Goal: Task Accomplishment & Management: Complete application form

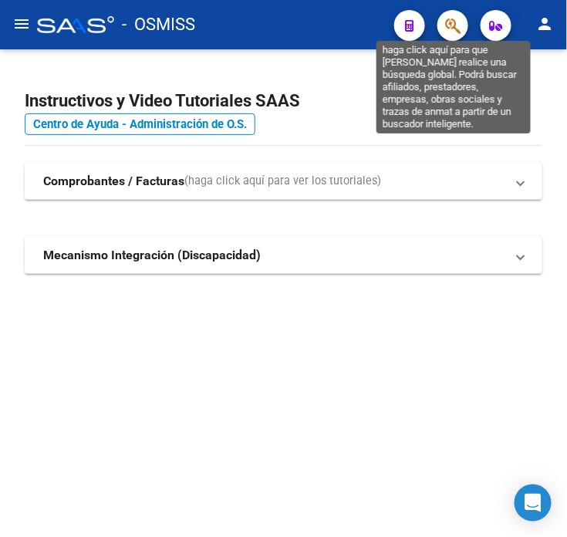
click at [458, 32] on icon "button" at bounding box center [452, 26] width 15 height 18
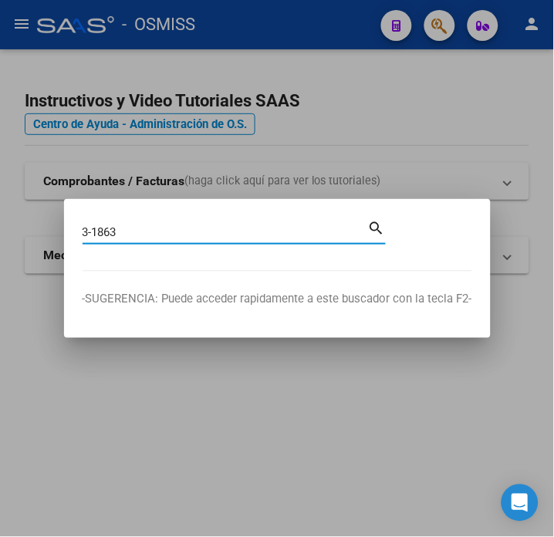
type input "3-1863"
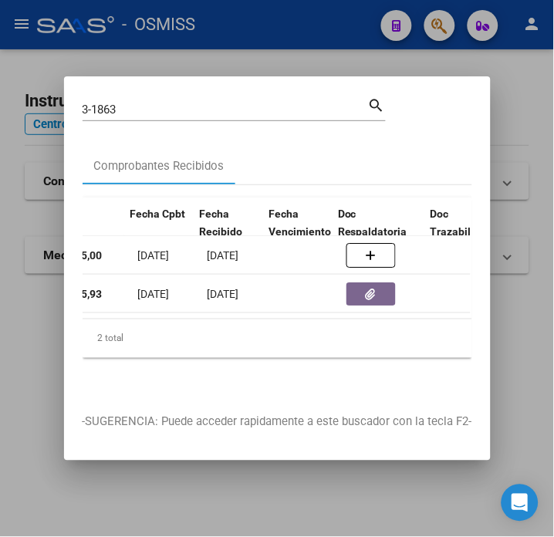
scroll to position [0, 690]
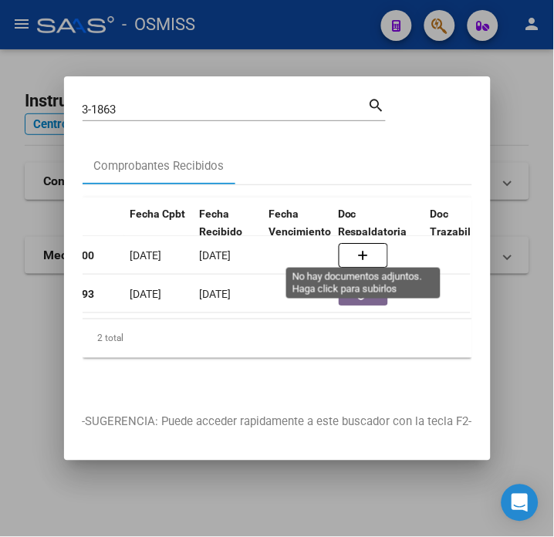
click at [367, 251] on icon "button" at bounding box center [363, 256] width 11 height 12
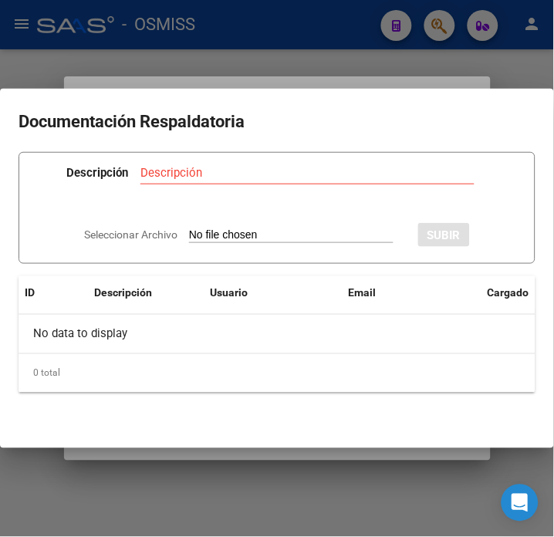
click at [343, 235] on input "Seleccionar Archivo" at bounding box center [291, 235] width 205 height 15
type input "C:\fakepath\FC VARIAS HOSPITAL [PERSON_NAME] RC6805.pdf"
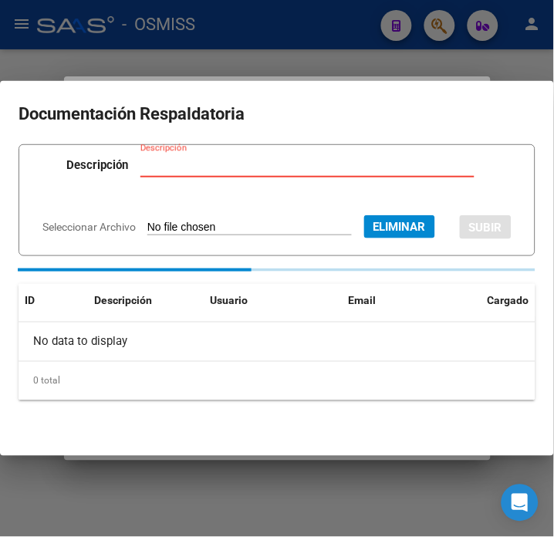
click at [257, 162] on input "Descripción" at bounding box center [307, 165] width 334 height 14
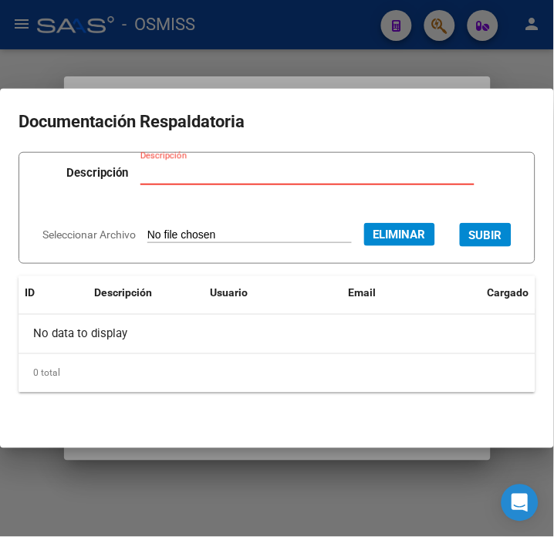
type input "E"
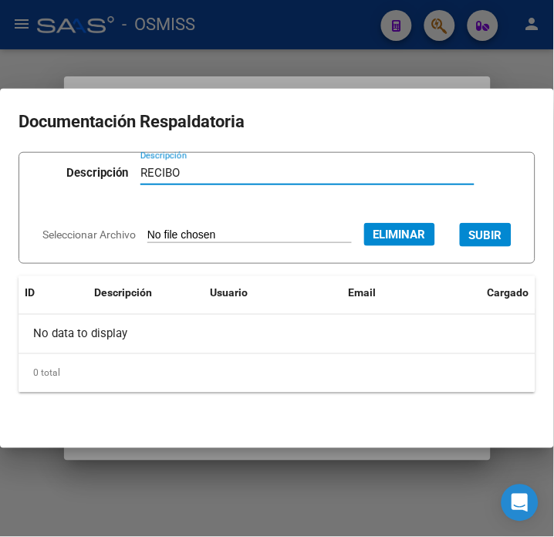
type input "RECIBO"
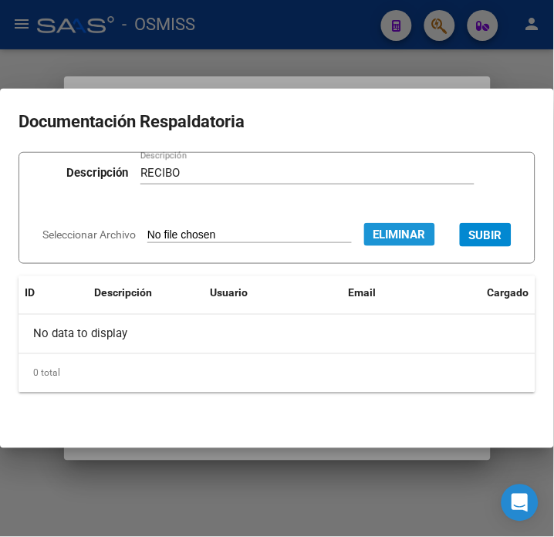
click at [435, 223] on button "Eliminar" at bounding box center [399, 234] width 71 height 23
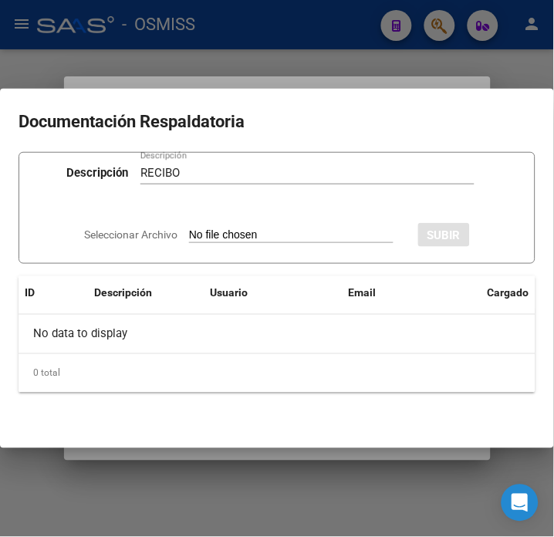
click at [340, 228] on input "Seleccionar Archivo" at bounding box center [291, 235] width 205 height 15
type input "C:\fakepath\FC VARIAS HOSPITAL [PERSON_NAME] RC6805.pdf"
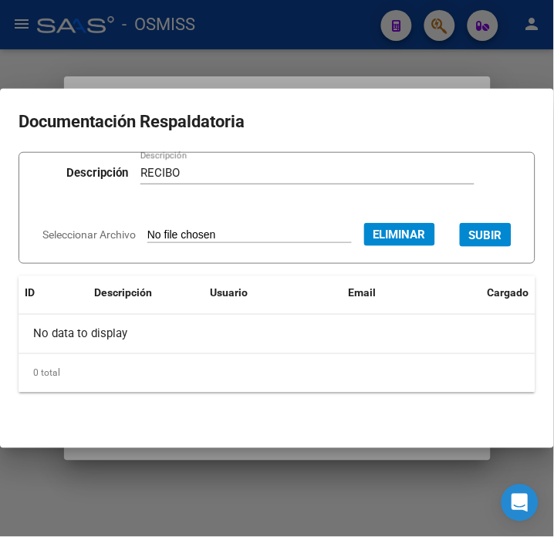
click at [460, 247] on button "SUBIR" at bounding box center [486, 235] width 52 height 24
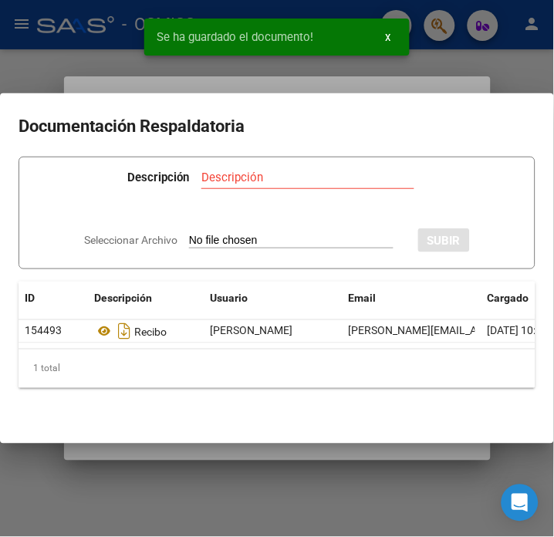
click at [101, 50] on div at bounding box center [277, 268] width 554 height 537
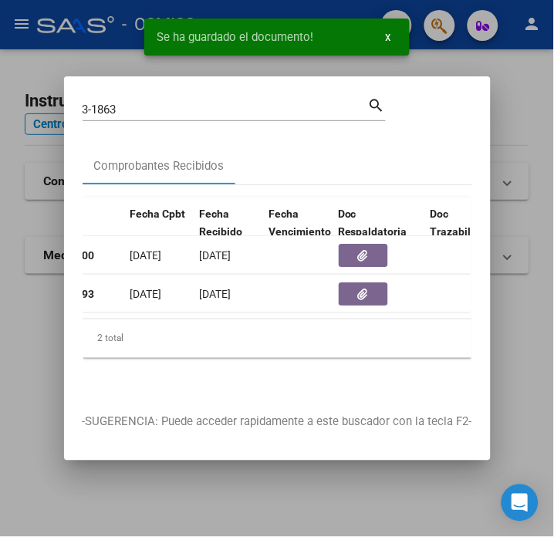
click at [123, 104] on input "3-1863" at bounding box center [226, 110] width 286 height 14
type input "3-1865"
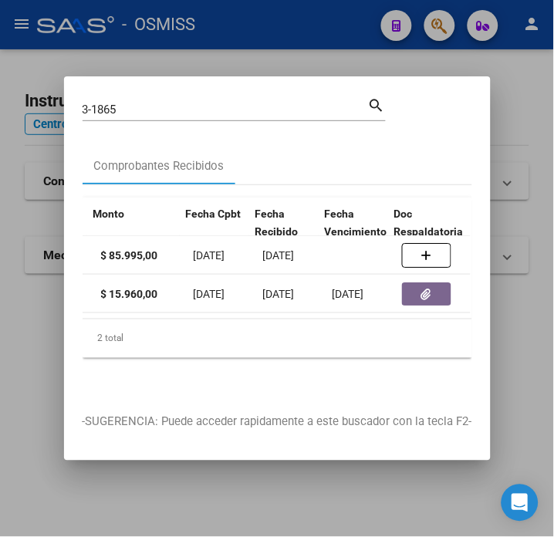
scroll to position [0, 778]
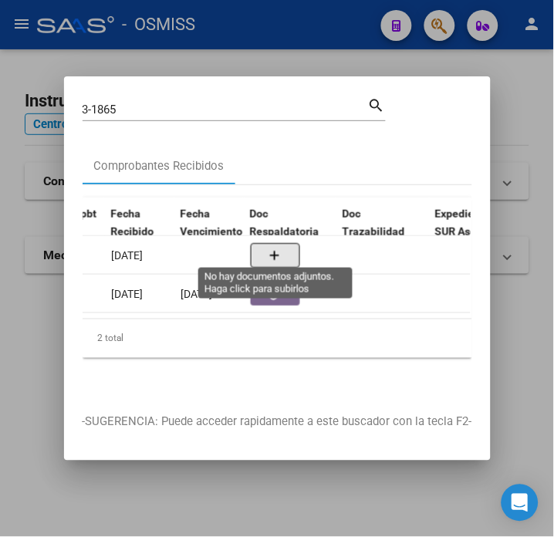
click at [270, 243] on button "button" at bounding box center [275, 255] width 49 height 25
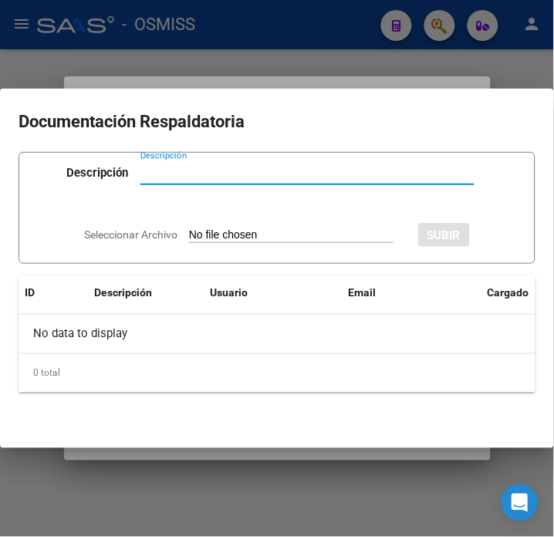
click at [274, 232] on input "Seleccionar Archivo" at bounding box center [291, 235] width 205 height 15
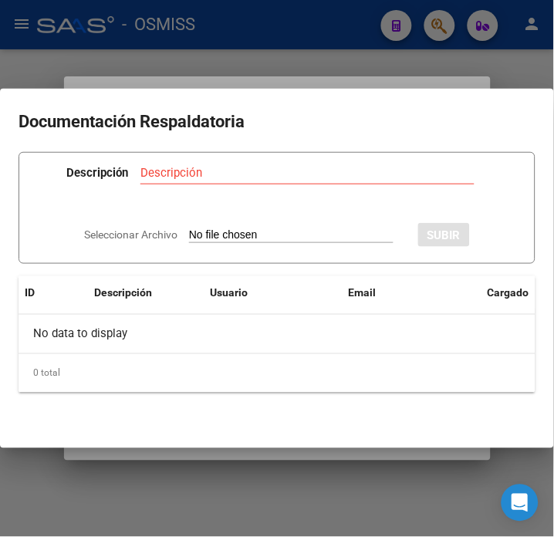
type input "C:\fakepath\FC VARIAS HOSPITAL [PERSON_NAME] RC6805.pdf"
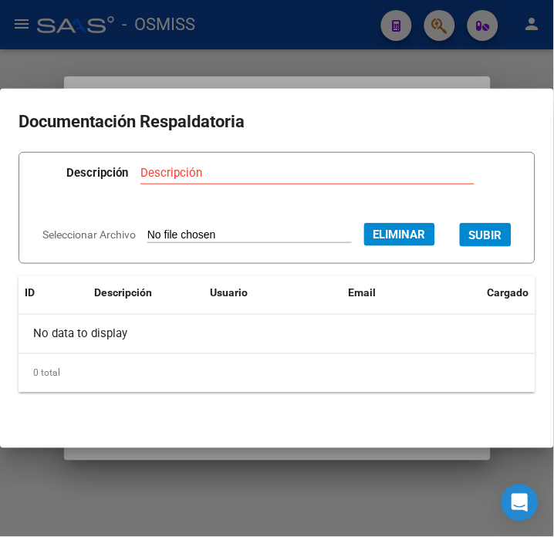
click at [222, 166] on input "Descripción" at bounding box center [307, 173] width 334 height 14
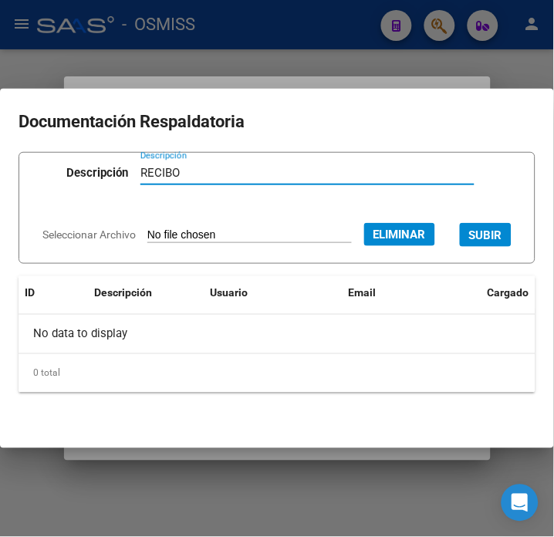
type input "RECIBO"
click at [460, 247] on button "SUBIR" at bounding box center [486, 235] width 52 height 24
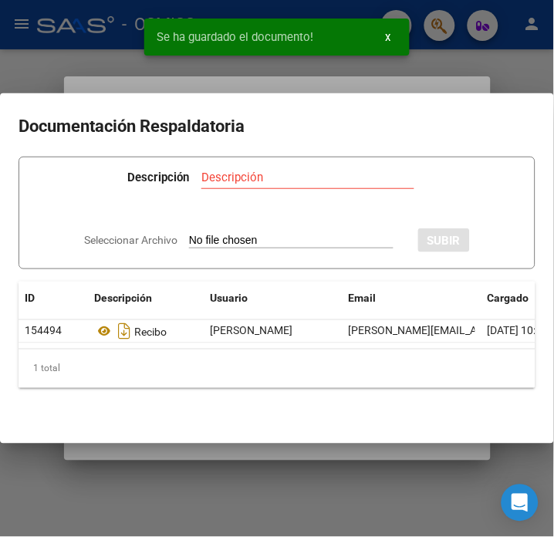
click at [122, 52] on div at bounding box center [277, 268] width 554 height 537
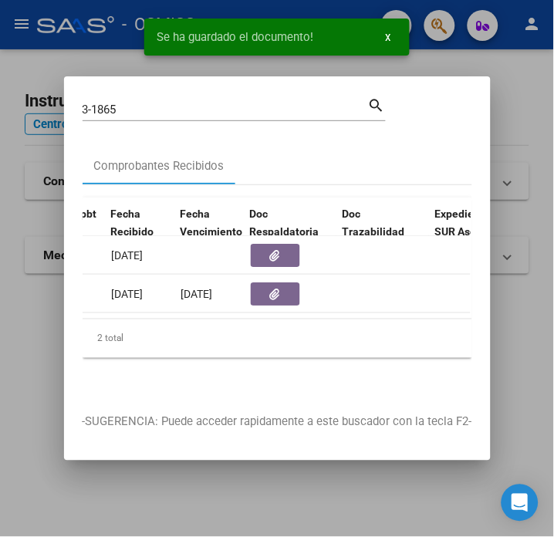
click at [135, 110] on div "3-1865 Buscar (apellido, dni, [PERSON_NAME], nro traspaso, cuit, obra social)" at bounding box center [226, 109] width 286 height 23
click at [131, 106] on input "3-1865" at bounding box center [226, 110] width 286 height 14
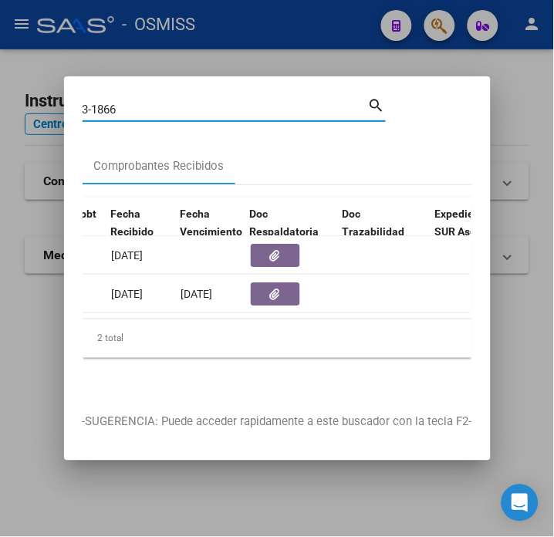
type input "3-1866"
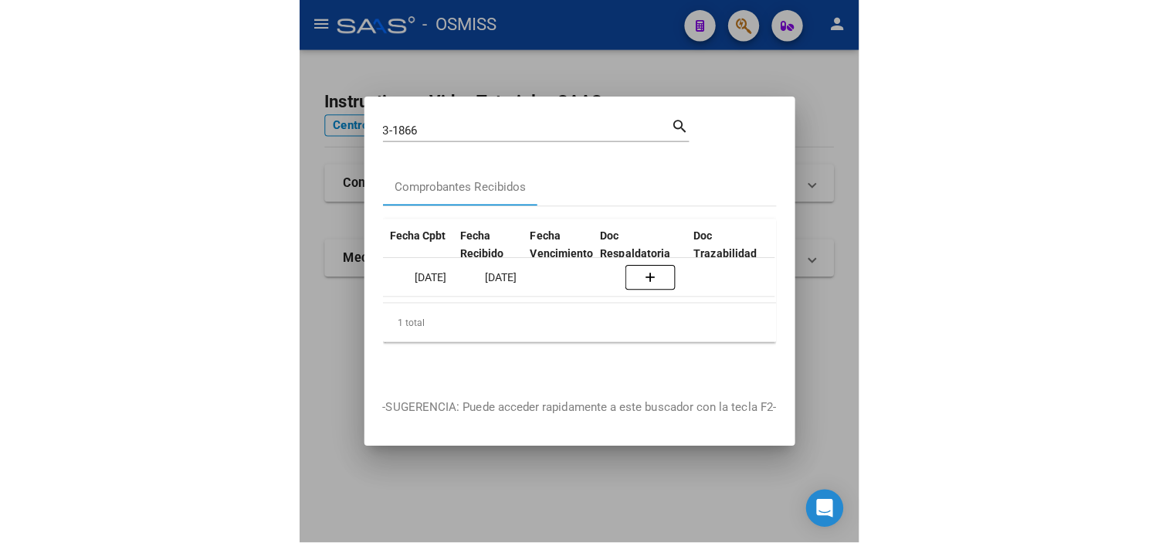
scroll to position [0, 730]
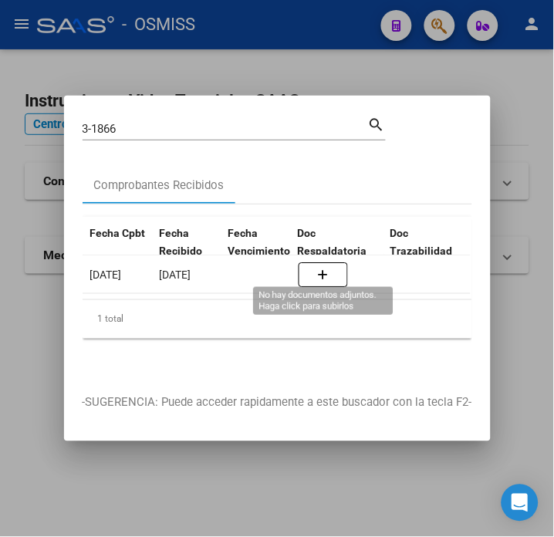
click at [306, 271] on button "button" at bounding box center [323, 274] width 49 height 25
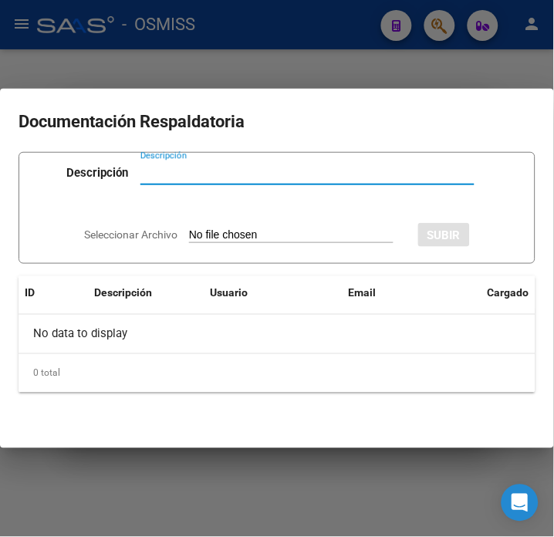
click at [273, 221] on div "Seleccionar Archivo SUBIR" at bounding box center [277, 233] width 386 height 45
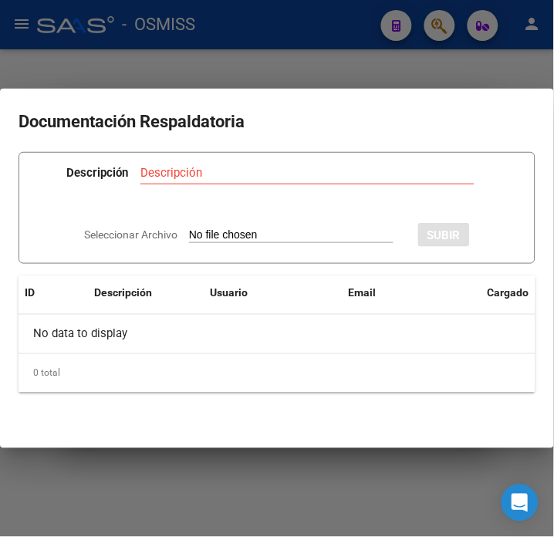
click at [266, 228] on input "Seleccionar Archivo" at bounding box center [291, 235] width 205 height 15
type input "C:\fakepath\FC VARIAS HOSPITAL [PERSON_NAME] RC6805.pdf"
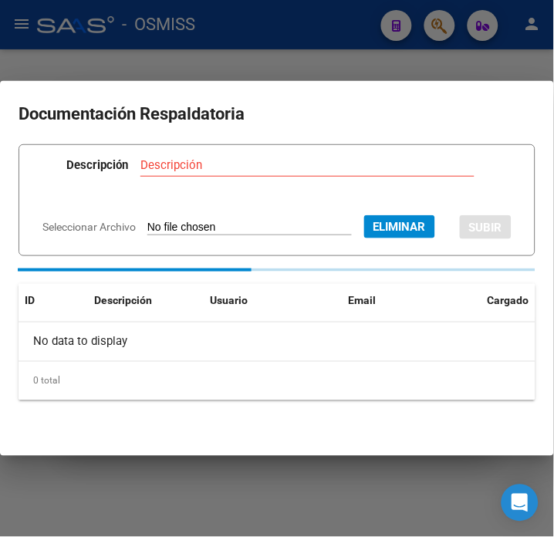
click at [232, 166] on input "Descripción" at bounding box center [307, 165] width 334 height 14
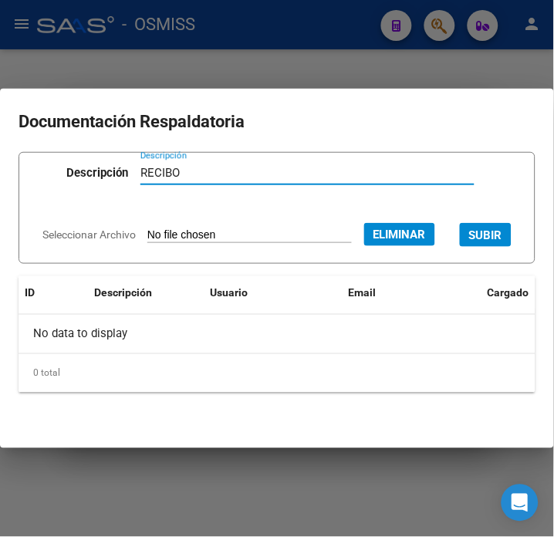
type input "RECIBO"
click at [460, 247] on button "SUBIR" at bounding box center [486, 235] width 52 height 24
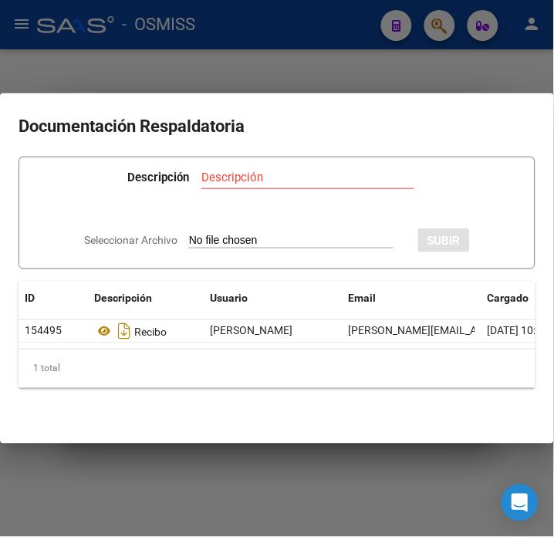
click at [152, 48] on div at bounding box center [277, 268] width 554 height 537
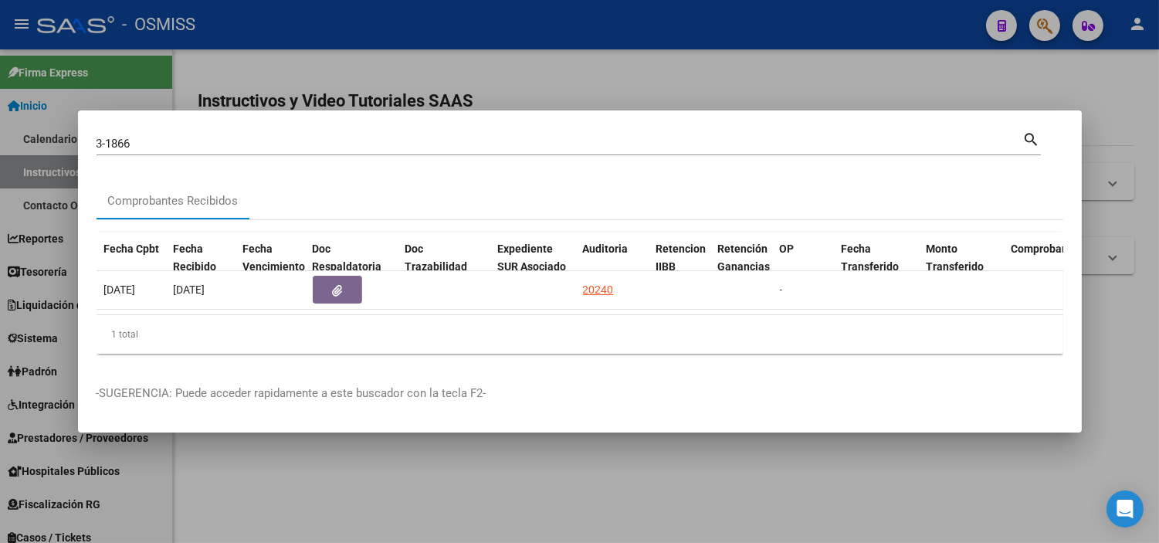
click at [387, 137] on input "3-1866" at bounding box center [559, 144] width 926 height 14
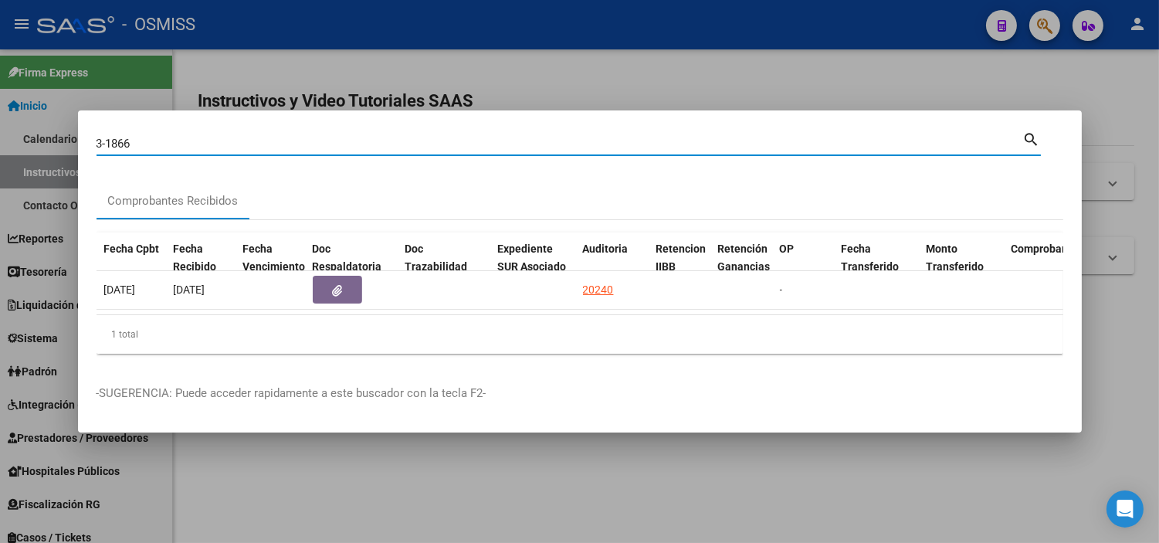
click at [387, 137] on input "3-1866" at bounding box center [559, 144] width 926 height 14
paste input
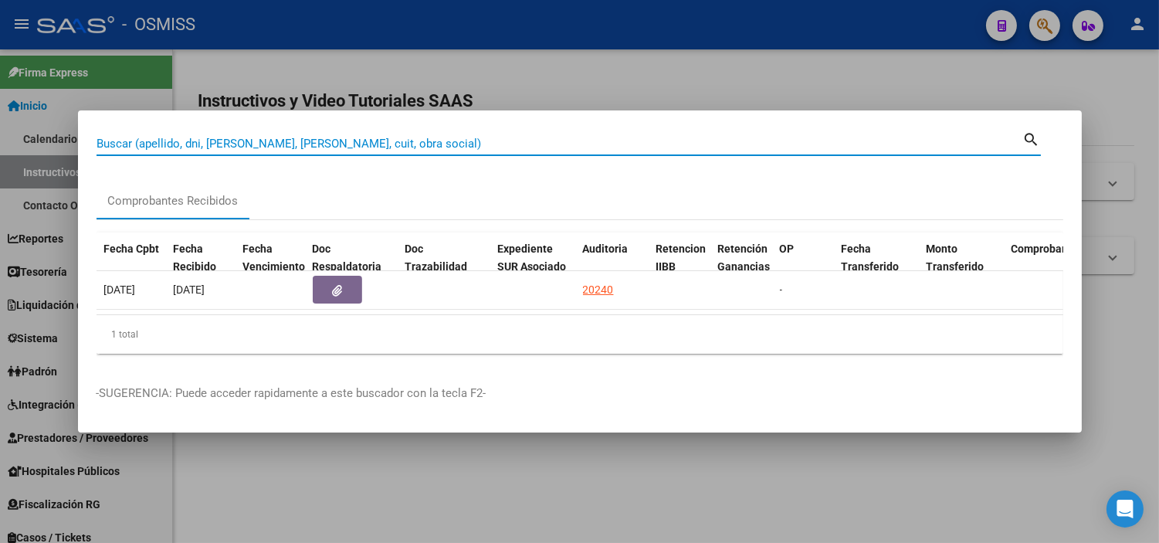
paste input
type input "29-2442"
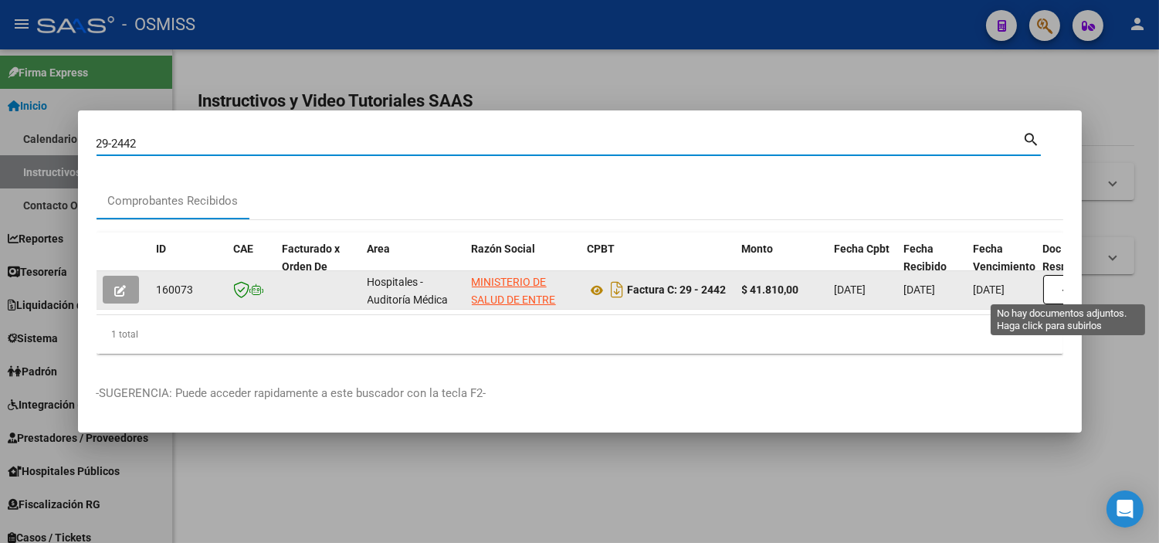
click at [1050, 286] on button "button" at bounding box center [1067, 289] width 49 height 29
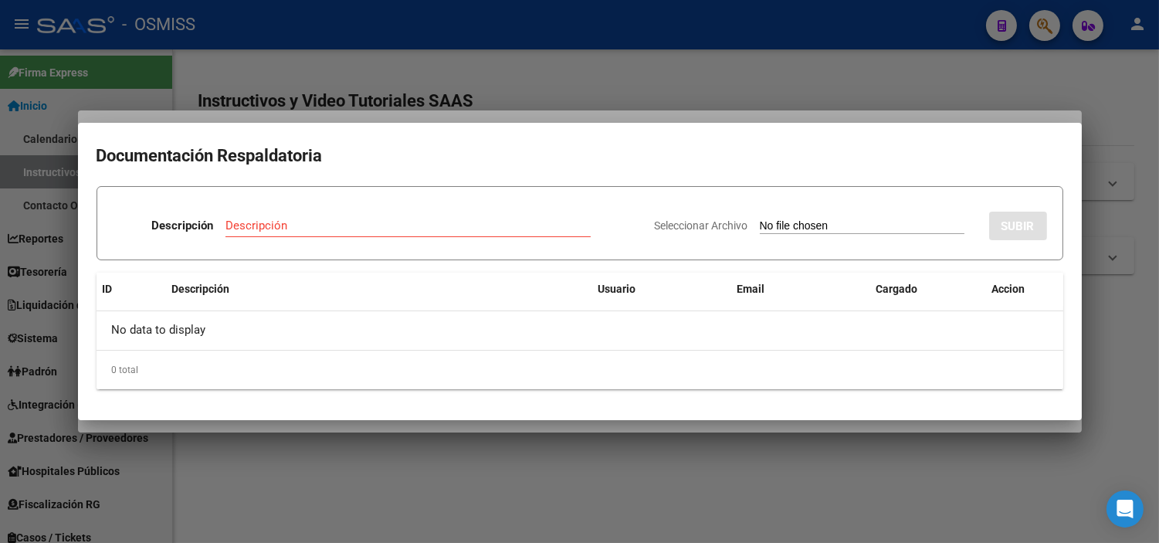
click at [634, 98] on div at bounding box center [579, 271] width 1159 height 543
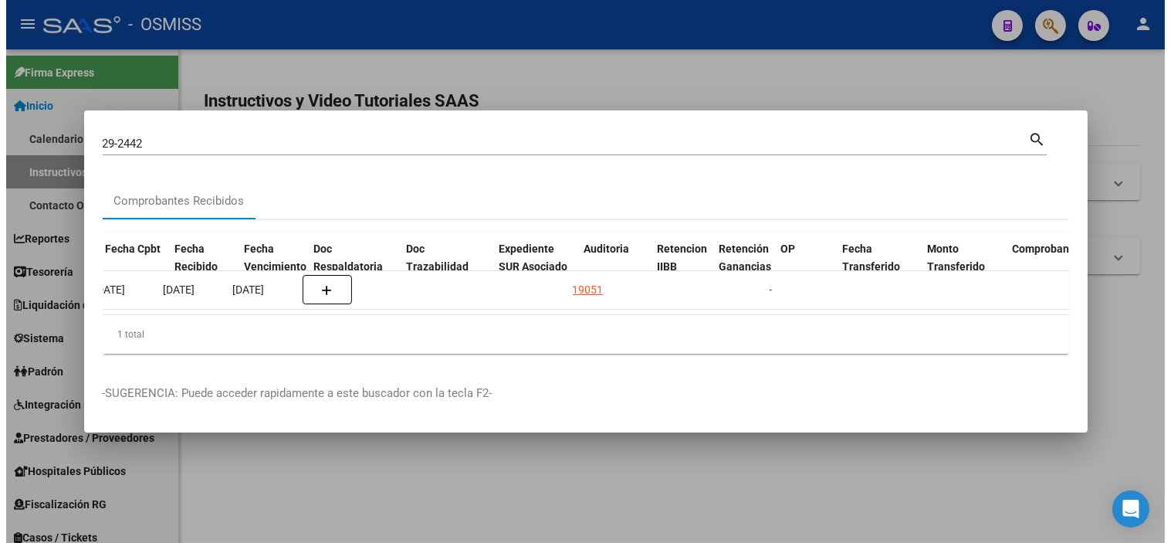
scroll to position [0, 814]
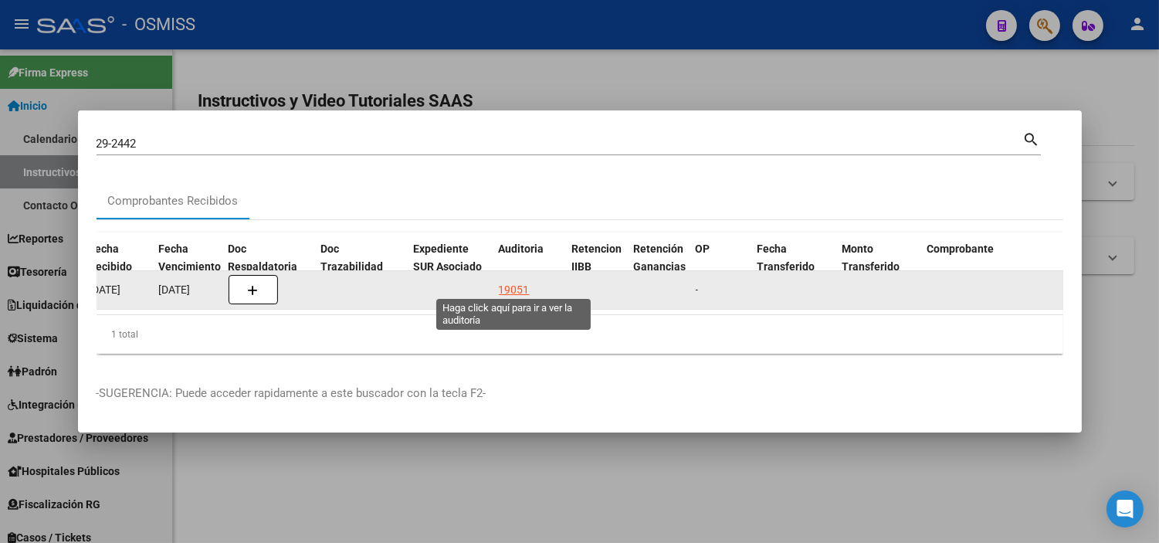
click at [513, 281] on div "19051" at bounding box center [514, 290] width 31 height 18
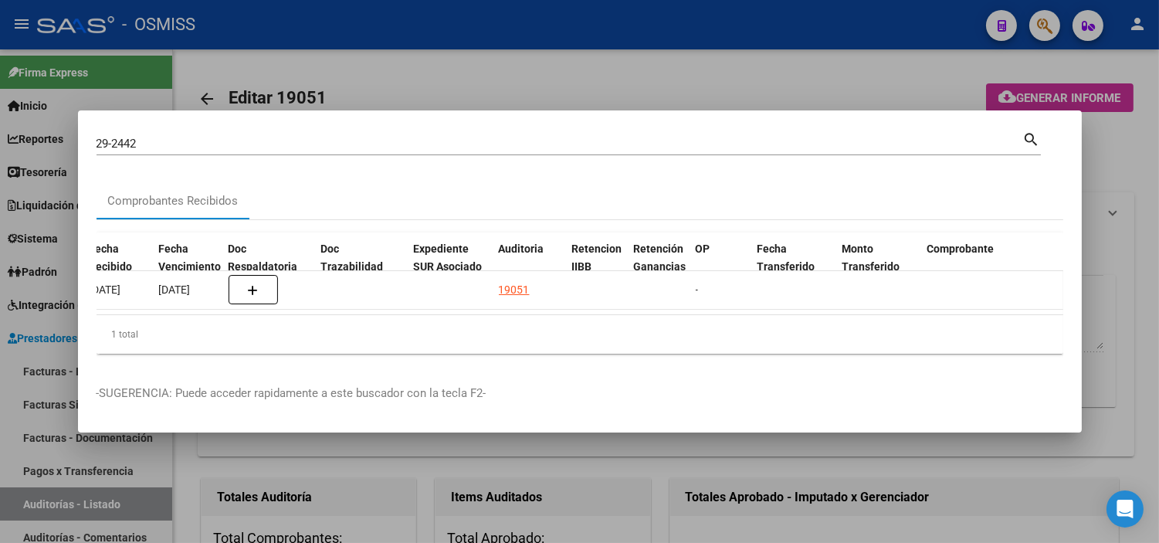
click at [526, 473] on div at bounding box center [579, 271] width 1159 height 543
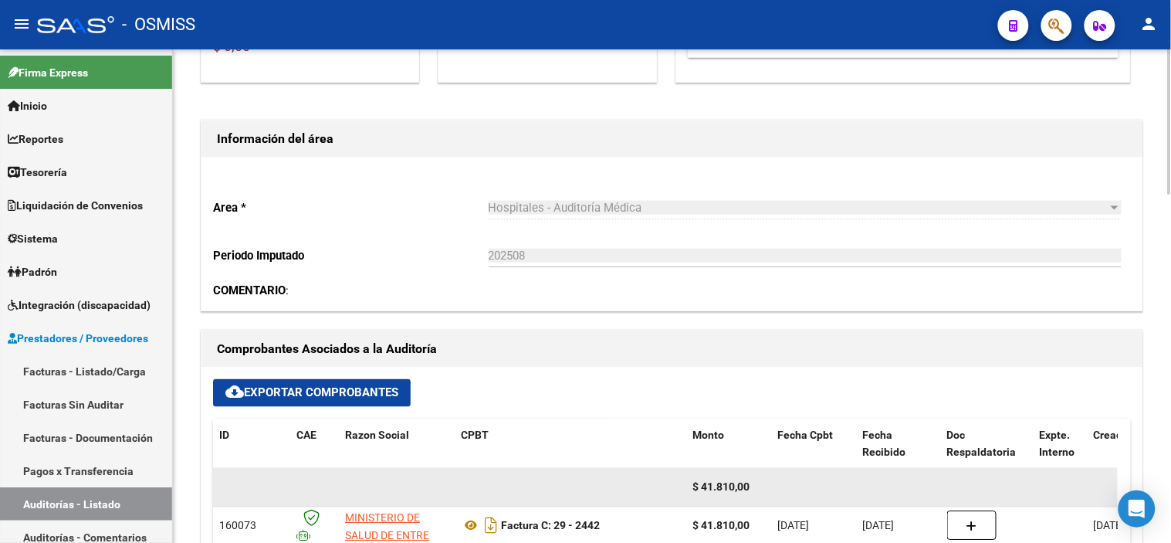
scroll to position [514, 0]
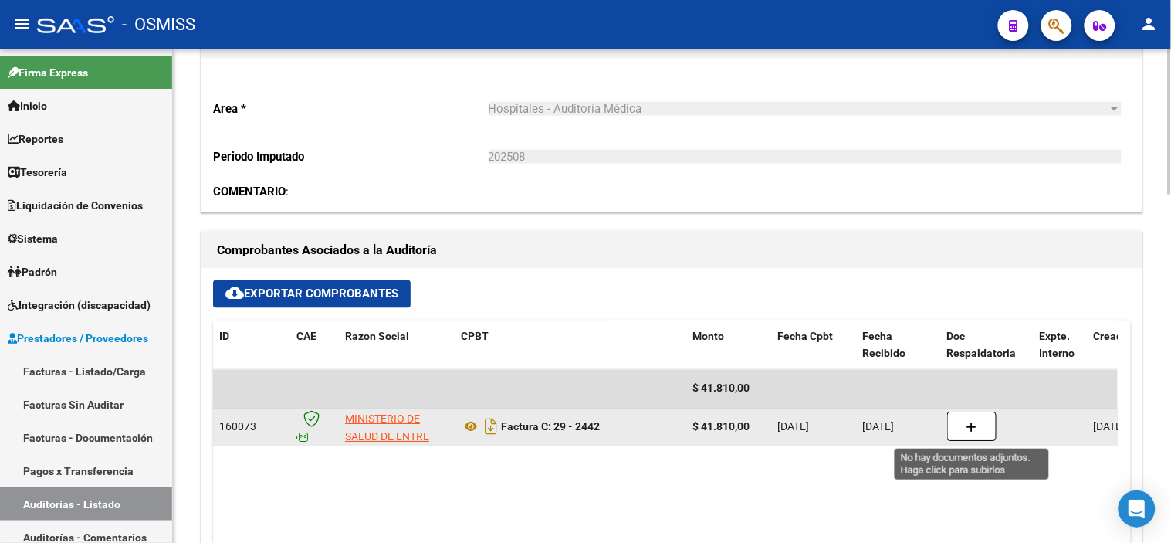
click at [977, 423] on button "button" at bounding box center [971, 426] width 49 height 29
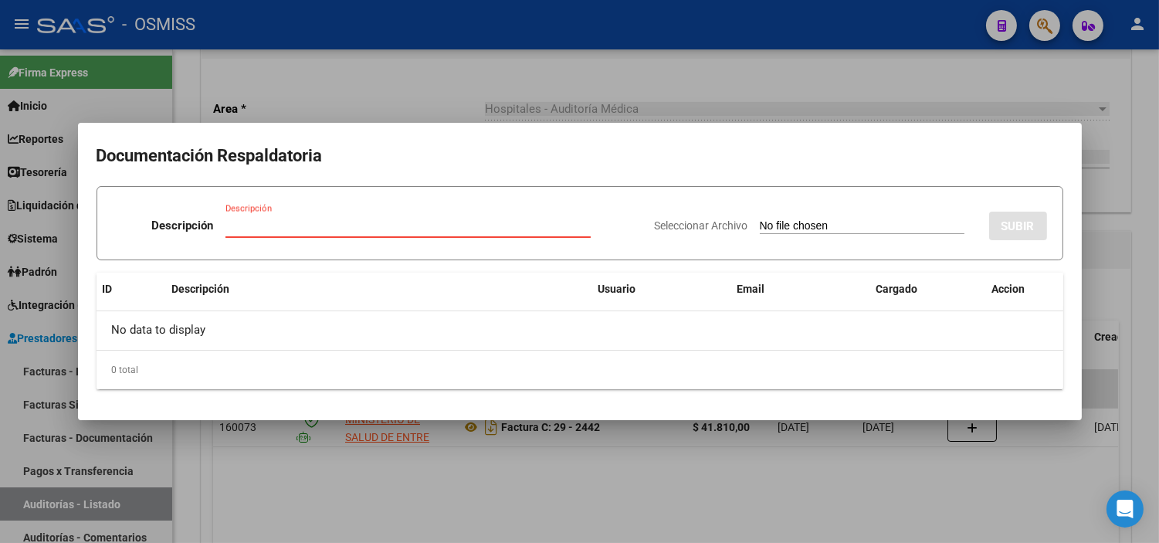
click at [831, 225] on input "Seleccionar Archivo" at bounding box center [861, 226] width 205 height 15
type input "C:\fakepath\NC MINISTERIO DE SALUD DE ENTRE [PERSON_NAME] FC 2442.pdf"
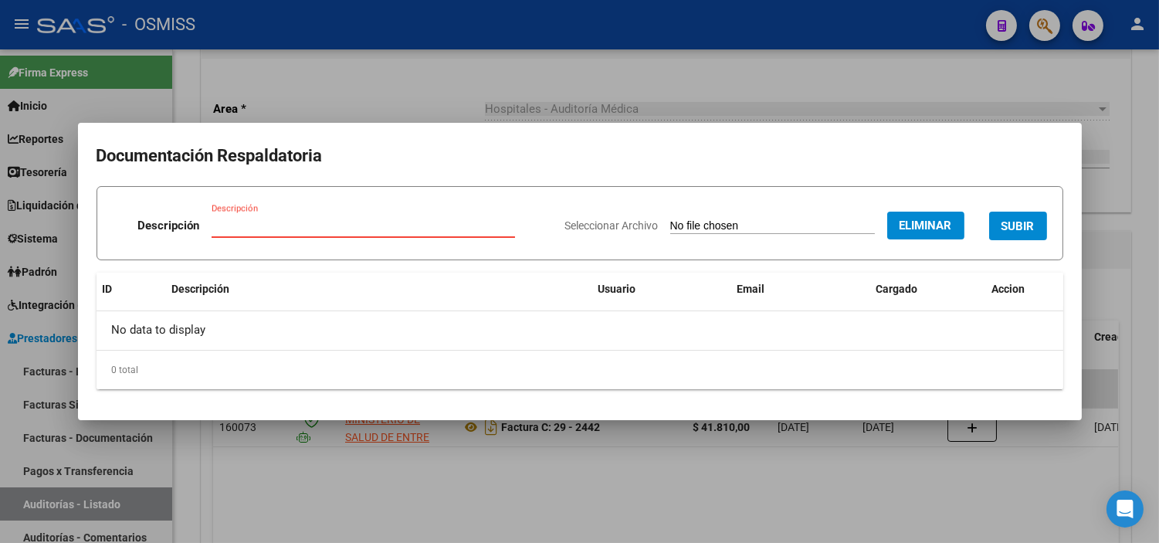
click at [353, 224] on input "Descripción" at bounding box center [362, 225] width 303 height 14
type input "NOTA DE CREDITO"
click at [1027, 235] on button "SUBIR" at bounding box center [1018, 225] width 58 height 29
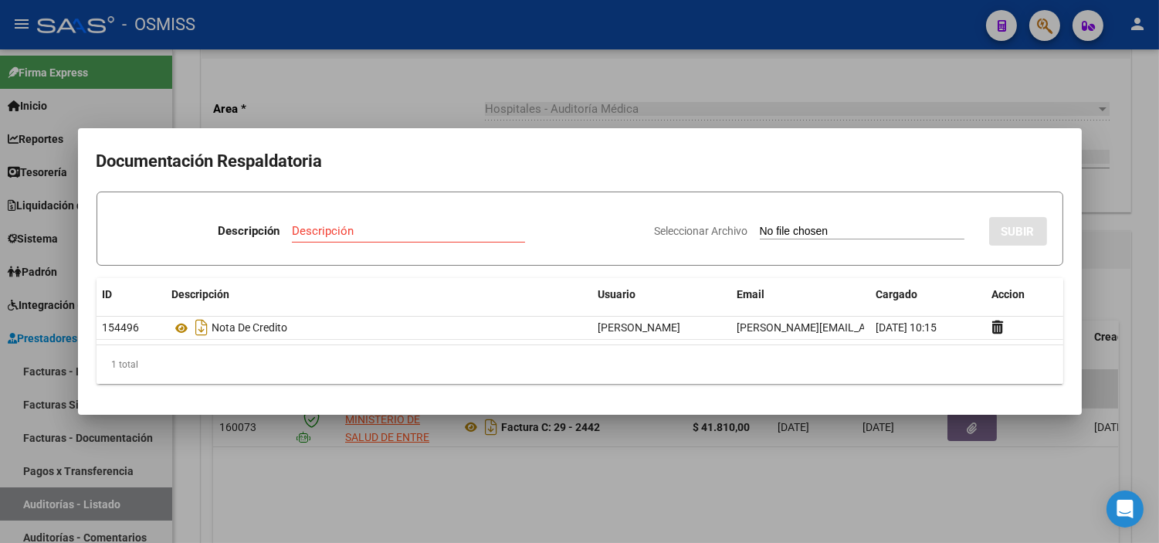
click at [674, 88] on div at bounding box center [579, 271] width 1159 height 543
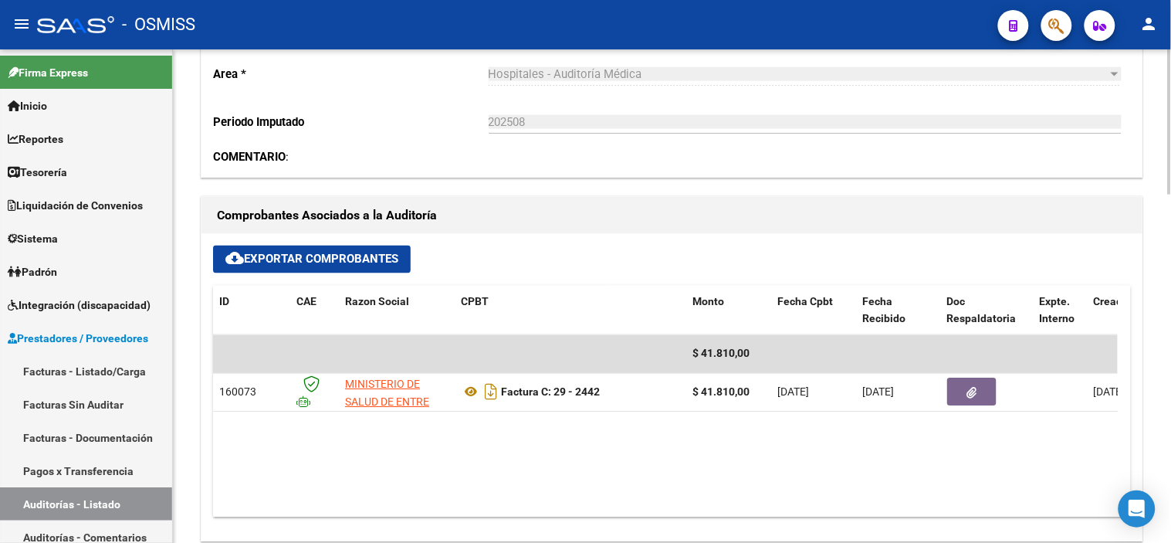
scroll to position [600, 0]
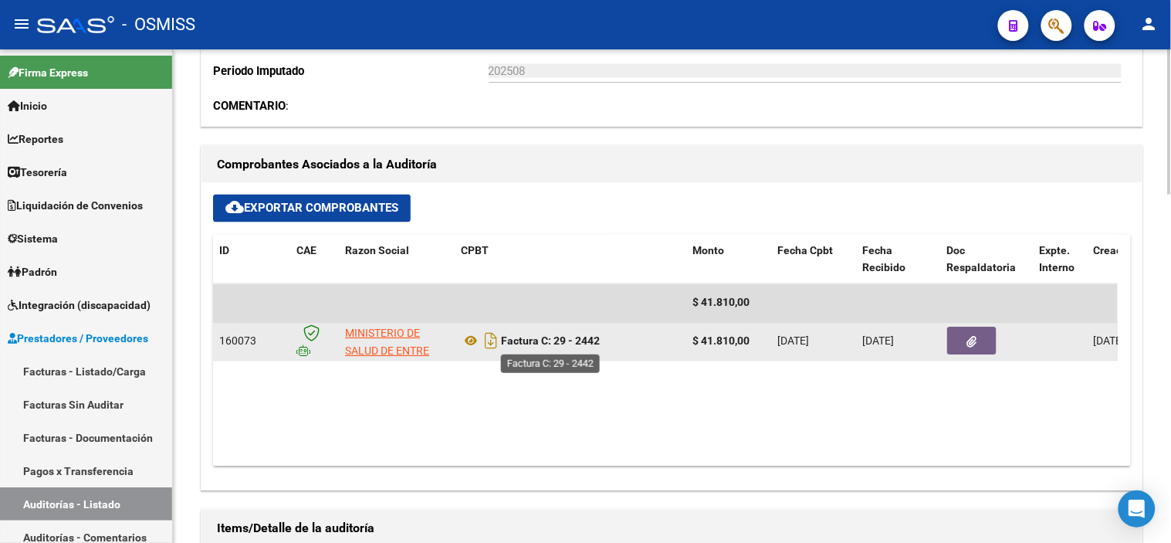
drag, startPoint x: 604, startPoint y: 342, endPoint x: 579, endPoint y: 340, distance: 24.7
click at [579, 340] on div "Factura C: 29 - 2442" at bounding box center [570, 341] width 219 height 25
copy strong "2442"
